Goal: Task Accomplishment & Management: Manage account settings

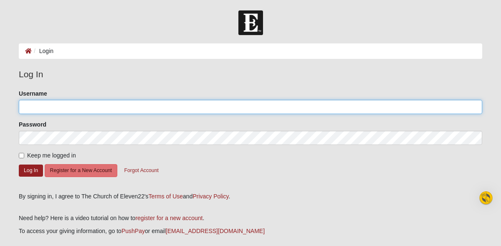
click at [44, 106] on input "Username" at bounding box center [250, 107] width 463 height 14
type input "[EMAIL_ADDRESS][DOMAIN_NAME]"
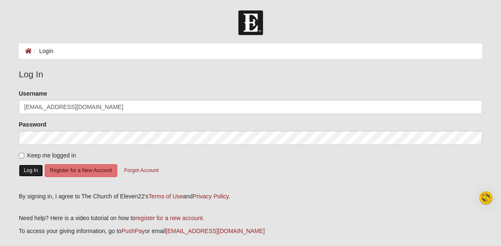
click at [26, 169] on button "Log In" at bounding box center [31, 170] width 24 height 12
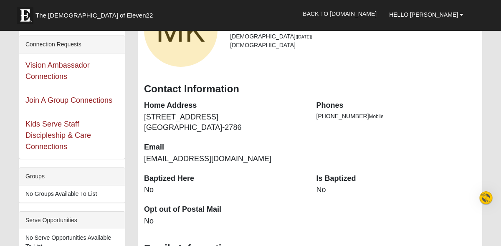
scroll to position [100, 0]
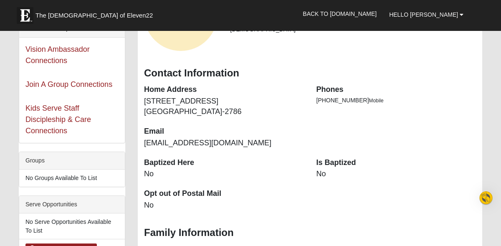
click at [335, 164] on dt "Is Baptized" at bounding box center [396, 162] width 160 height 11
click at [327, 172] on dd "No" at bounding box center [396, 174] width 160 height 11
click at [323, 170] on dd "No" at bounding box center [396, 174] width 160 height 11
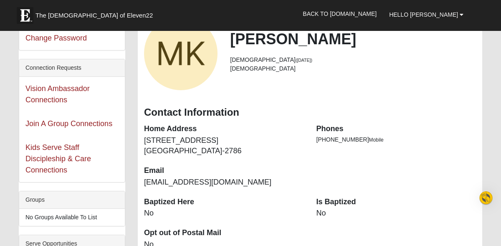
scroll to position [17, 0]
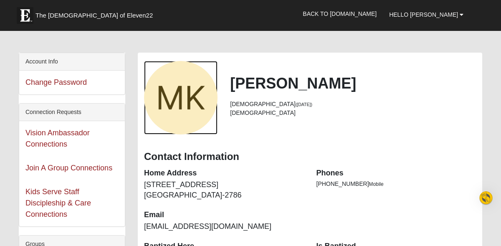
click at [194, 98] on div "View Fullsize Photo" at bounding box center [180, 97] width 73 height 73
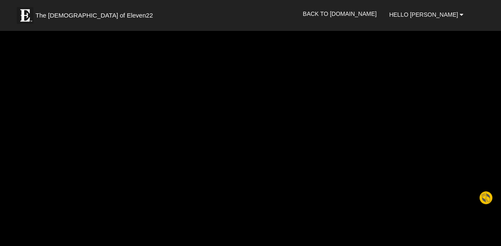
scroll to position [23, 0]
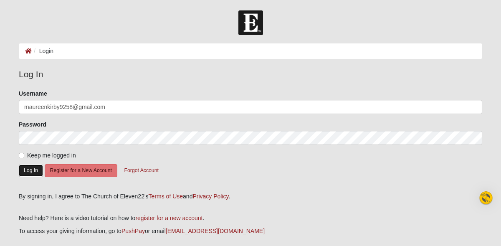
click at [27, 168] on button "Log In" at bounding box center [31, 170] width 24 height 12
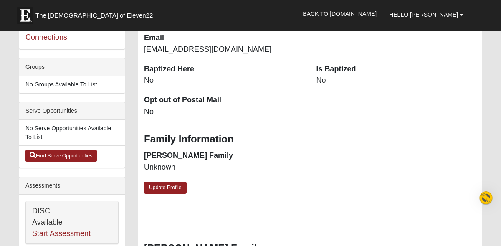
scroll to position [216, 0]
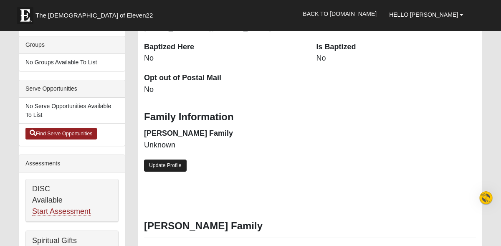
click at [164, 168] on link "Update Profile" at bounding box center [165, 165] width 43 height 12
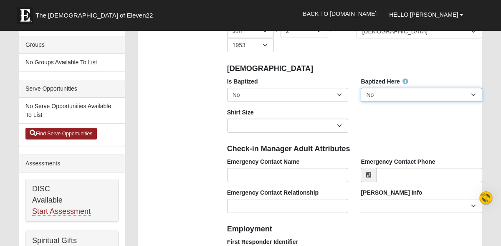
click at [471, 94] on select "No Yes" at bounding box center [421, 95] width 121 height 14
select select "True"
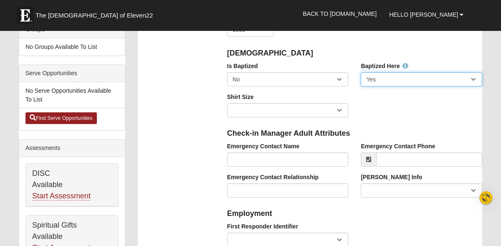
scroll to position [232, 0]
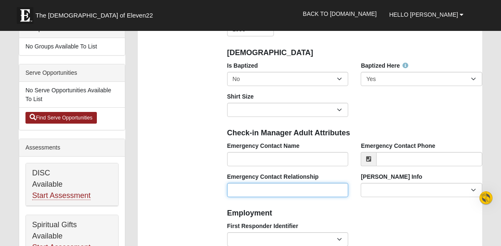
click at [238, 188] on input "Emergency Contact Relationship" at bounding box center [287, 190] width 121 height 14
type input "[PERSON_NAME]"
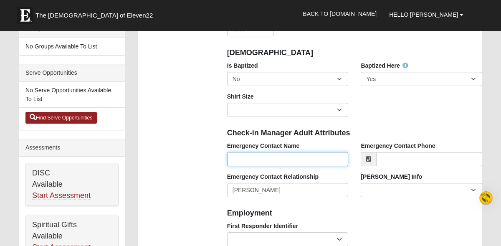
click at [247, 159] on input "Emergency Contact Name" at bounding box center [287, 159] width 121 height 14
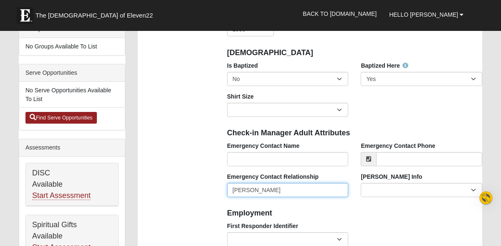
drag, startPoint x: 262, startPoint y: 188, endPoint x: 223, endPoint y: 189, distance: 39.7
click at [223, 189] on div "Emergency Contact Relationship Marc Kirby" at bounding box center [288, 187] width 134 height 31
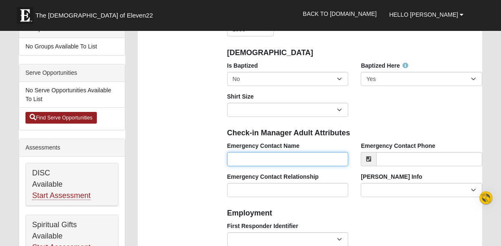
click at [249, 159] on input "Emergency Contact Name" at bounding box center [287, 159] width 121 height 14
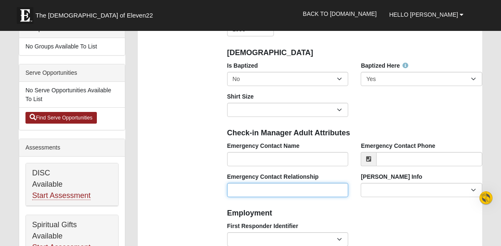
click at [240, 192] on input "Emergency Contact Relationship" at bounding box center [287, 190] width 121 height 14
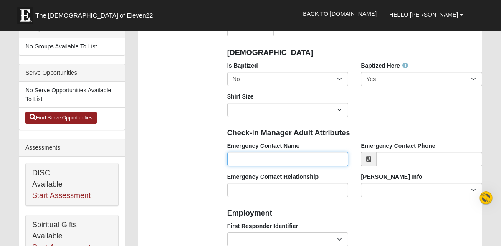
click at [248, 160] on input "Emergency Contact Name" at bounding box center [287, 159] width 121 height 14
type input "[PERSON_NAME]"
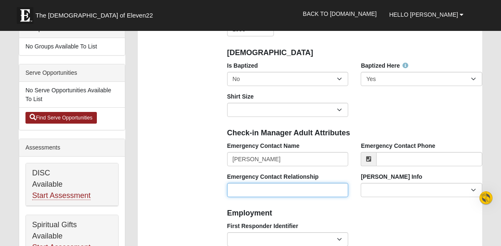
click at [243, 187] on input "Emergency Contact Relationship" at bounding box center [287, 190] width 121 height 14
type input "Brother"
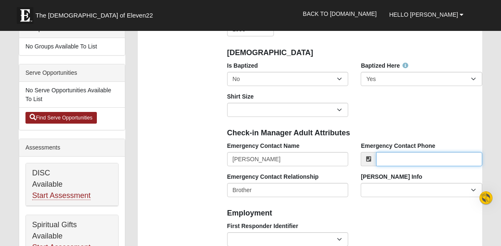
click at [396, 157] on input "Emergency Contact Phone" at bounding box center [429, 159] width 106 height 14
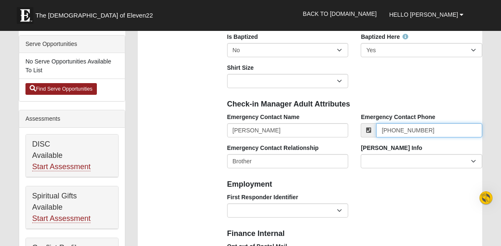
scroll to position [268, 0]
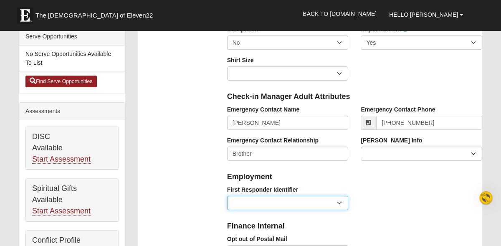
type input "[PHONE_NUMBER]"
click at [342, 204] on select "EMT | Paramedic | Medical Firefighter | Fire Department Police Officer | Sherif…" at bounding box center [287, 203] width 121 height 14
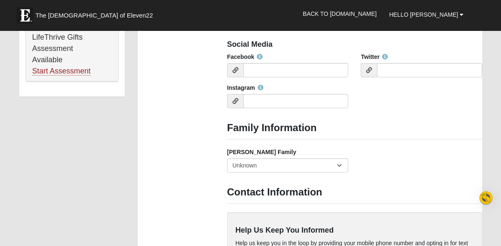
scroll to position [630, 0]
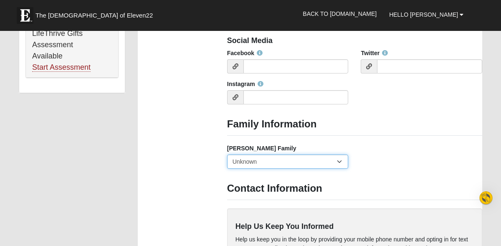
click at [339, 161] on select "Yes, we are a current foster family No, we are a former foster family No, we ha…" at bounding box center [287, 161] width 121 height 14
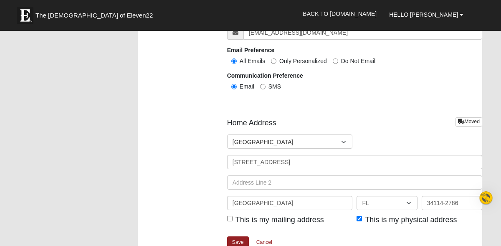
scroll to position [983, 0]
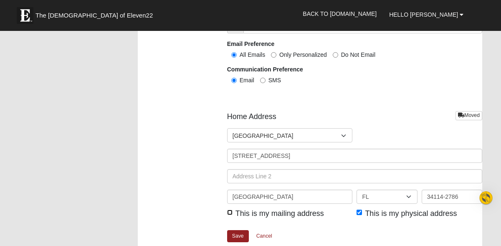
click at [231, 211] on input "This is my mailing address" at bounding box center [229, 212] width 5 height 5
checkbox input "true"
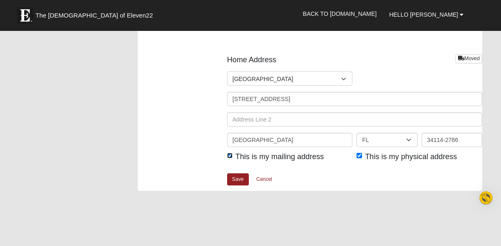
scroll to position [1051, 0]
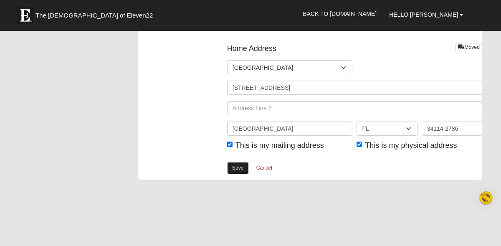
click at [240, 169] on link "Save" at bounding box center [238, 168] width 22 height 12
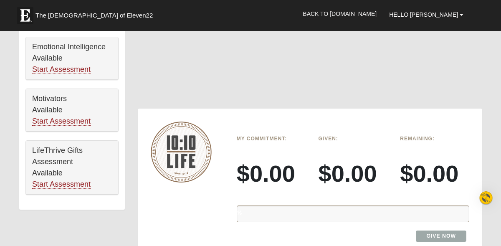
scroll to position [526, 0]
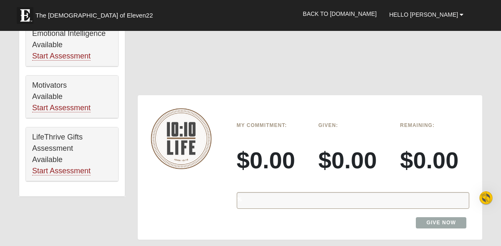
click at [250, 201] on div "%" at bounding box center [353, 200] width 233 height 17
click at [255, 198] on div "%" at bounding box center [353, 200] width 233 height 17
click at [427, 223] on link "Give Now" at bounding box center [441, 222] width 51 height 11
